Goal: Task Accomplishment & Management: Use online tool/utility

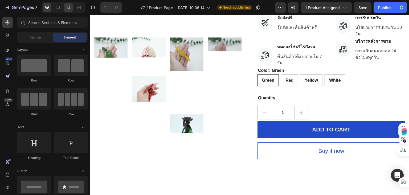
scroll to position [187, 0]
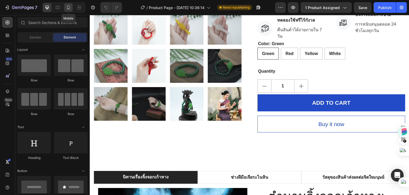
click at [69, 8] on icon at bounding box center [68, 7] width 5 height 5
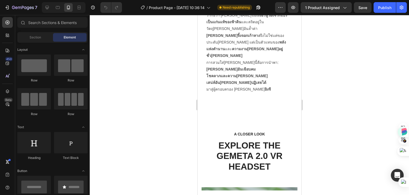
scroll to position [855, 0]
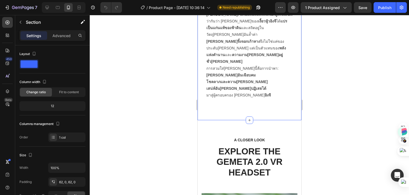
click at [147, 81] on div at bounding box center [249, 105] width 319 height 180
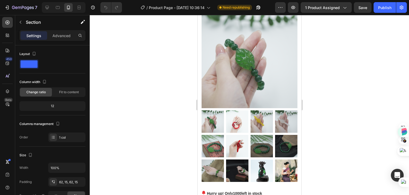
scroll to position [27, 0]
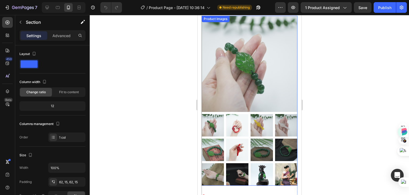
click at [233, 78] on img at bounding box center [249, 64] width 96 height 96
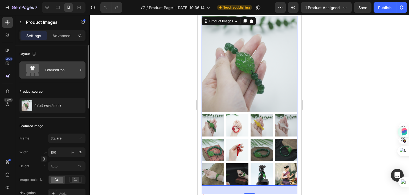
click at [80, 68] on icon at bounding box center [80, 69] width 1 height 2
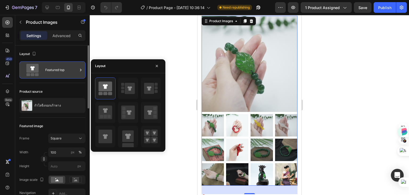
click at [81, 71] on icon at bounding box center [80, 69] width 5 height 5
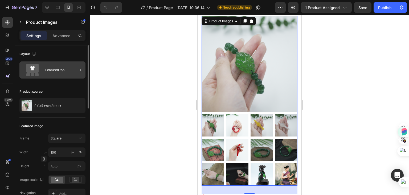
click at [81, 71] on icon at bounding box center [80, 69] width 5 height 5
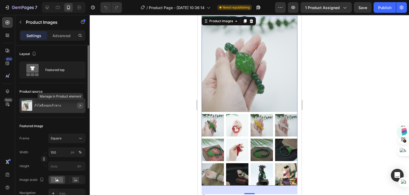
click at [82, 106] on icon "button" at bounding box center [80, 105] width 4 height 4
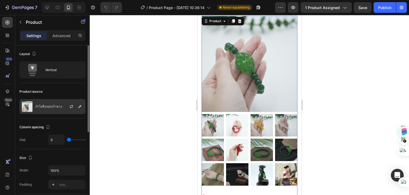
click at [46, 107] on p "กำไลจิ้งจอกเก้าหาง" at bounding box center [48, 106] width 27 height 4
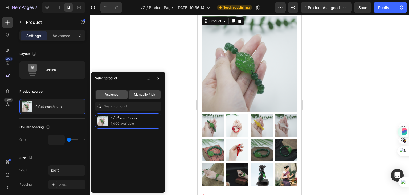
click at [113, 95] on span "Assigned" at bounding box center [112, 94] width 14 height 5
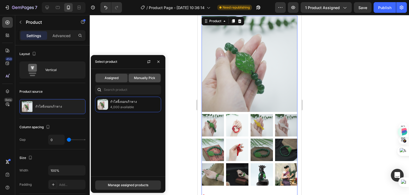
click at [148, 77] on span "Manually Pick" at bounding box center [144, 77] width 21 height 5
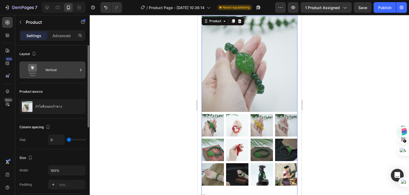
click at [41, 67] on icon at bounding box center [32, 70] width 21 height 12
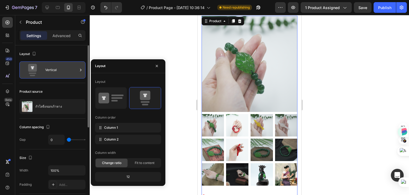
click at [81, 69] on icon at bounding box center [80, 69] width 1 height 2
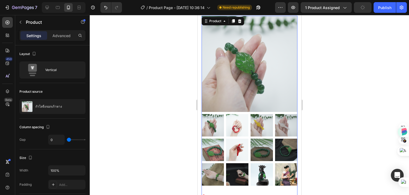
click at [247, 63] on img at bounding box center [249, 64] width 96 height 96
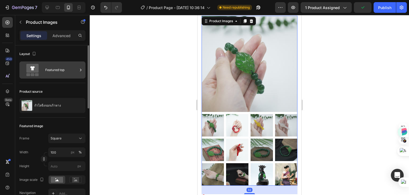
click at [80, 69] on icon at bounding box center [80, 69] width 5 height 5
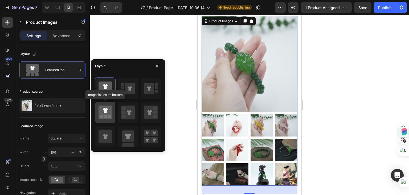
click at [106, 112] on icon at bounding box center [105, 110] width 5 height 5
type input "20"
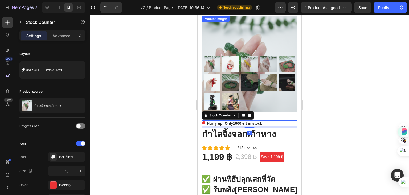
click at [250, 90] on div at bounding box center [250, 82] width 92 height 54
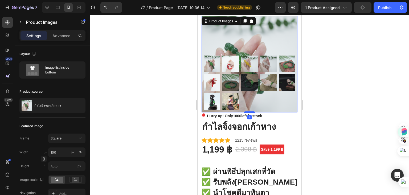
drag, startPoint x: 247, startPoint y: 121, endPoint x: 242, endPoint y: 108, distance: 14.3
click at [244, 111] on div at bounding box center [249, 112] width 11 height 2
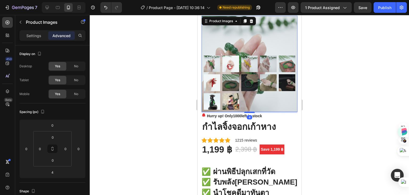
scroll to position [0, 0]
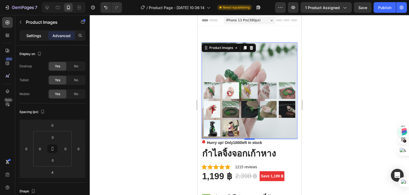
click at [35, 36] on p "Settings" at bounding box center [33, 36] width 15 height 6
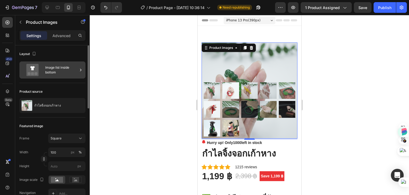
click at [80, 69] on icon at bounding box center [80, 69] width 5 height 5
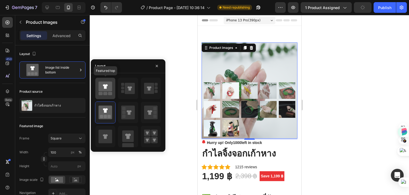
click at [109, 88] on icon at bounding box center [106, 86] width 14 height 10
type input "25"
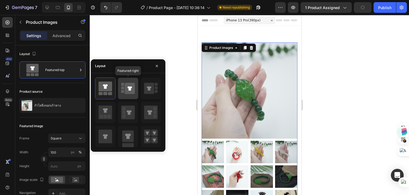
click at [127, 89] on icon at bounding box center [130, 88] width 10 height 11
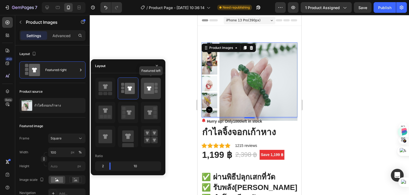
click at [148, 88] on icon at bounding box center [149, 88] width 5 height 4
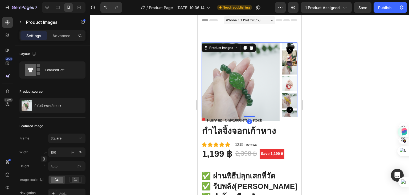
click at [250, 115] on div at bounding box center [249, 116] width 11 height 2
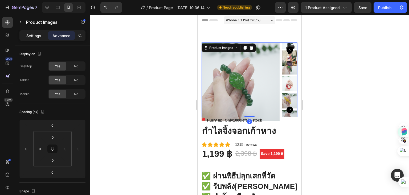
click at [29, 35] on p "Settings" at bounding box center [33, 36] width 15 height 6
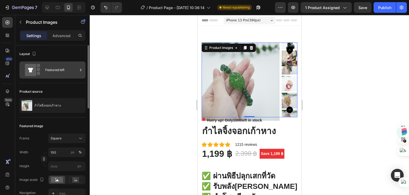
click at [81, 70] on icon at bounding box center [80, 69] width 5 height 5
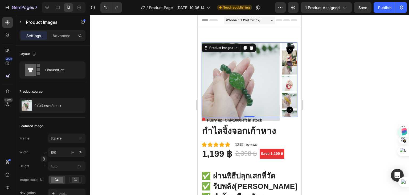
click at [362, 78] on div at bounding box center [249, 105] width 319 height 180
click at [349, 79] on div at bounding box center [249, 105] width 319 height 180
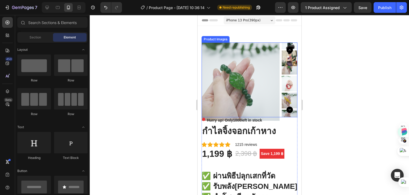
click at [234, 78] on img at bounding box center [240, 81] width 78 height 78
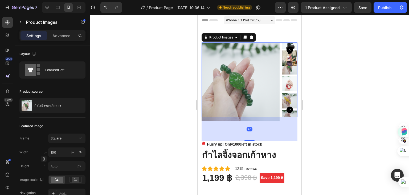
drag, startPoint x: 246, startPoint y: 116, endPoint x: 248, endPoint y: 113, distance: 3.1
click at [246, 140] on div at bounding box center [249, 140] width 11 height 1
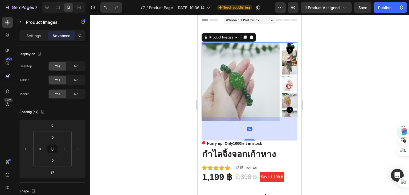
click at [244, 110] on img at bounding box center [240, 81] width 78 height 78
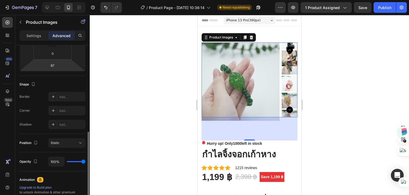
scroll to position [133, 0]
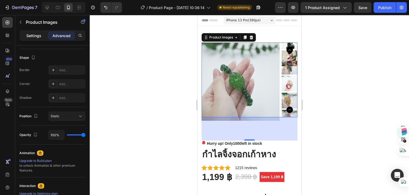
click at [31, 38] on p "Settings" at bounding box center [33, 36] width 15 height 6
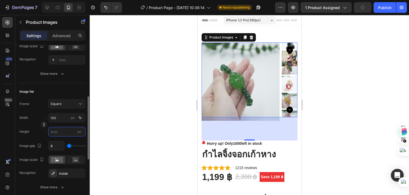
click at [58, 132] on input "px" at bounding box center [66, 132] width 37 height 10
type input "1"
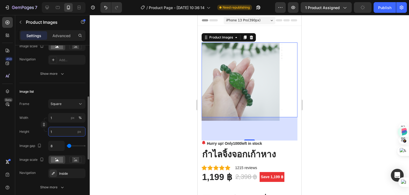
type input "10"
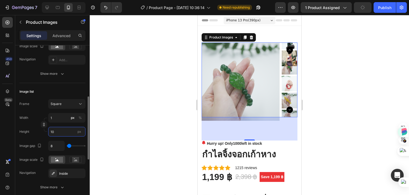
type input "100"
type input "10"
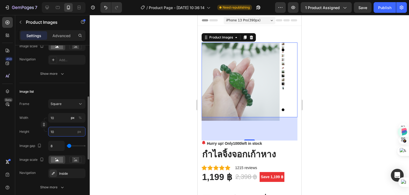
type input "1"
type input "12"
type input "1200"
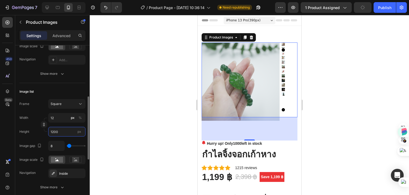
type input "1200"
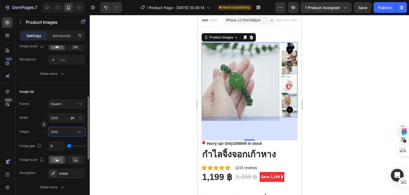
type input "120"
type input "12"
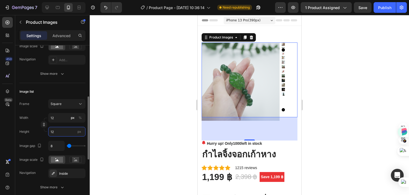
type input "120"
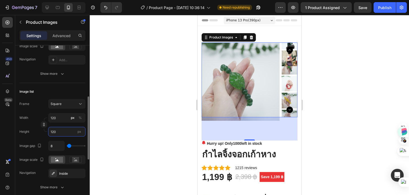
type input "1200"
type input "120"
type input "12"
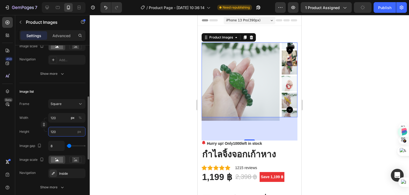
type input "12"
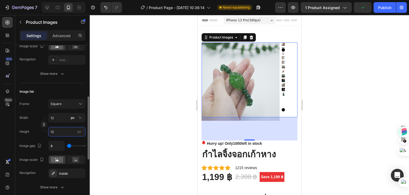
type input "1"
type input "12"
type input "120"
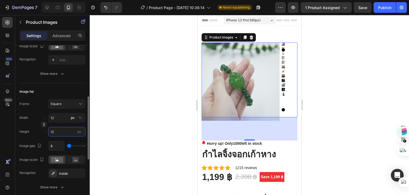
type input "120"
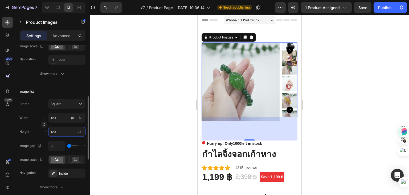
type input "1200"
type input "12000"
type input "1200"
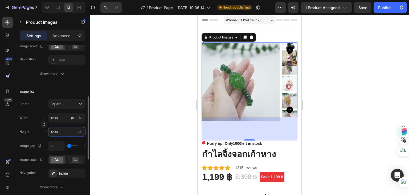
type input "120"
type input "12"
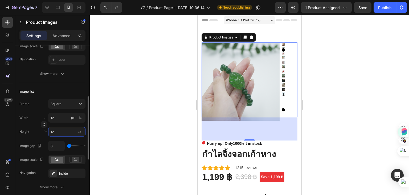
type input "1"
type input "12"
type input "120"
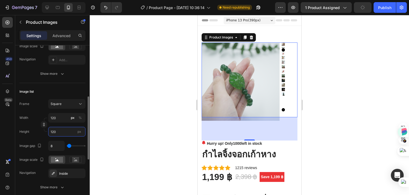
type input "12"
type input "1"
type input "15"
type input "150"
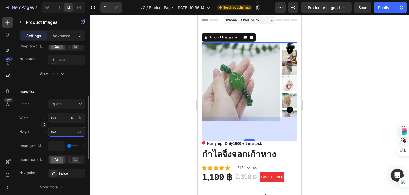
type input "15"
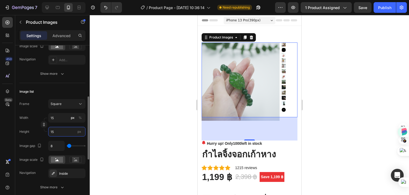
type input "1"
type input "200"
click at [56, 118] on input "1" at bounding box center [66, 118] width 37 height 10
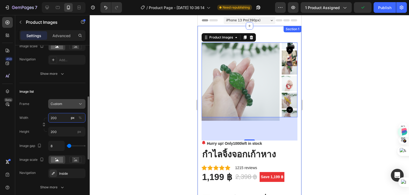
type input "200"
click at [62, 104] on span "Custom" at bounding box center [57, 103] width 12 height 5
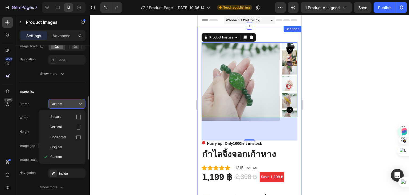
click at [73, 104] on div "Custom" at bounding box center [64, 103] width 26 height 5
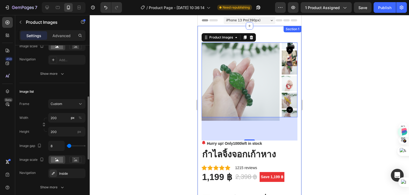
type input "54"
type input "76"
type input "83"
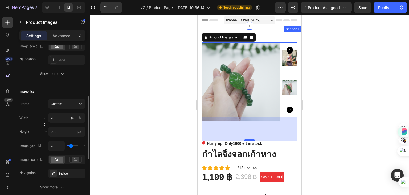
type input "83"
type input "91"
type input "54"
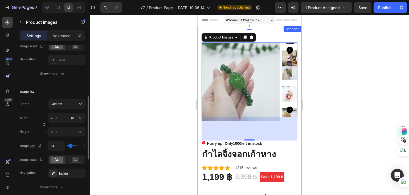
type input "24"
type input "0"
type input "17"
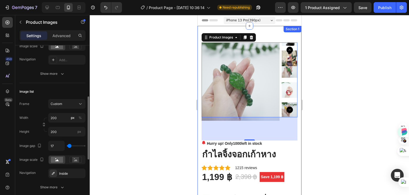
type input "17"
click at [69, 146] on input "range" at bounding box center [76, 145] width 19 height 1
click at [60, 117] on input "200" at bounding box center [66, 118] width 37 height 10
click at [127, 113] on div at bounding box center [249, 105] width 319 height 180
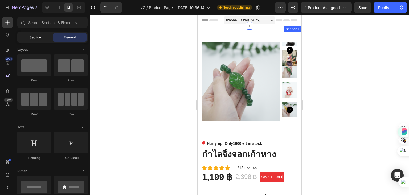
click at [34, 38] on span "Section" at bounding box center [35, 37] width 11 height 5
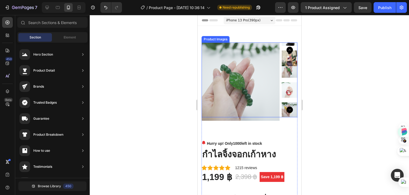
click at [244, 104] on img at bounding box center [240, 81] width 78 height 78
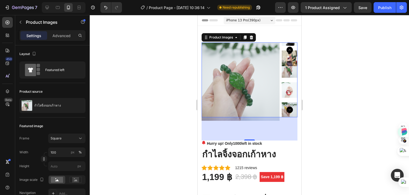
click at [287, 109] on icon "Carousel Next Arrow" at bounding box center [289, 109] width 6 height 6
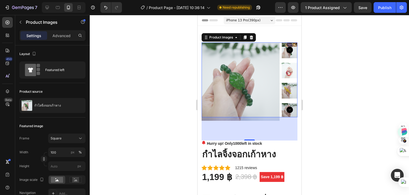
click at [286, 48] on icon "Carousel Back Arrow" at bounding box center [289, 50] width 6 height 6
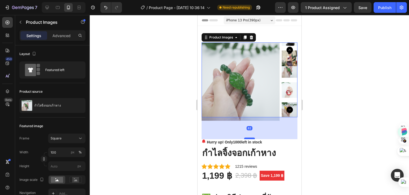
click at [245, 138] on div at bounding box center [249, 138] width 11 height 2
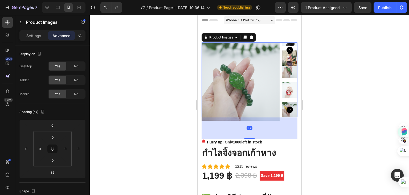
click at [245, 104] on img at bounding box center [240, 81] width 78 height 78
click at [34, 36] on p "Settings" at bounding box center [33, 36] width 15 height 6
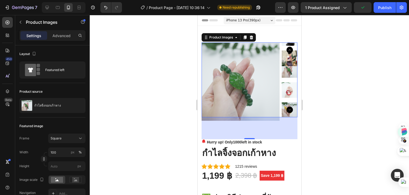
click at [245, 100] on img at bounding box center [240, 81] width 78 height 78
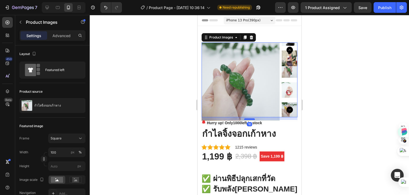
drag, startPoint x: 245, startPoint y: 138, endPoint x: 321, endPoint y: 94, distance: 87.6
click at [245, 119] on div at bounding box center [249, 119] width 11 height 2
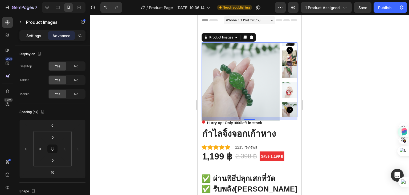
click at [35, 34] on p "Settings" at bounding box center [33, 36] width 15 height 6
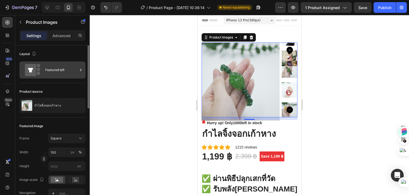
click at [66, 71] on div "Featured left" at bounding box center [61, 70] width 33 height 12
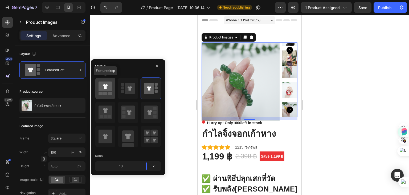
click at [107, 91] on icon at bounding box center [106, 88] width 14 height 15
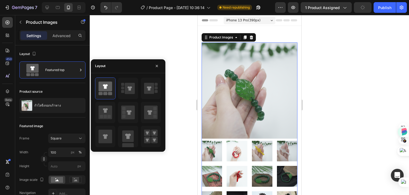
click at [128, 43] on div at bounding box center [249, 105] width 319 height 180
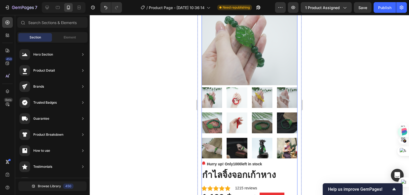
scroll to position [0, 0]
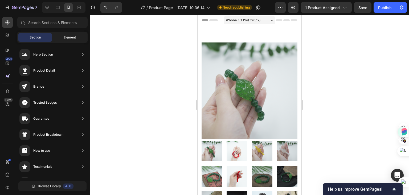
click at [66, 37] on span "Element" at bounding box center [70, 37] width 12 height 5
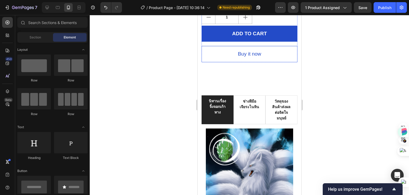
scroll to position [426, 0]
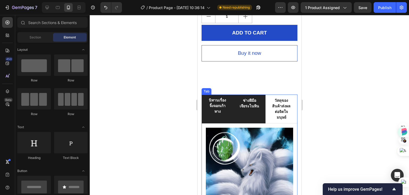
click at [250, 98] on p "ช่างฝีมือเจียระไนหิน" at bounding box center [249, 103] width 21 height 11
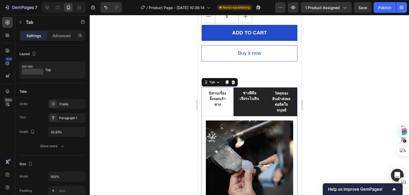
click at [280, 107] on p "วัสดุของสินค้าส่งผลต่อจิตใจมนุษย์" at bounding box center [281, 101] width 21 height 22
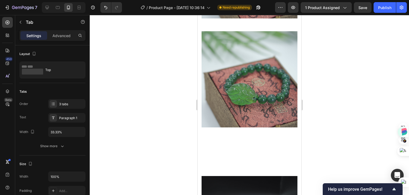
scroll to position [1119, 0]
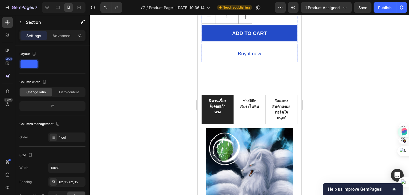
scroll to position [426, 0]
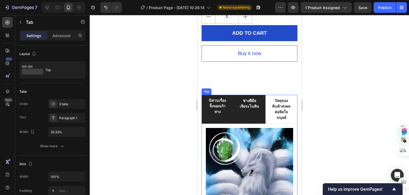
click at [248, 98] on p "ช่างฝีมือเจียระไนหิน" at bounding box center [249, 103] width 21 height 11
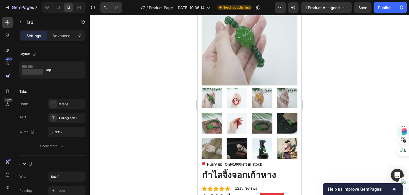
scroll to position [0, 0]
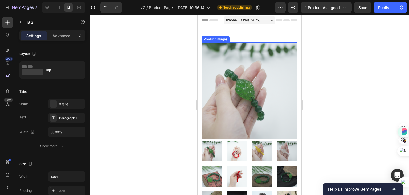
click at [247, 80] on img at bounding box center [249, 90] width 96 height 96
